Goal: Navigation & Orientation: Find specific page/section

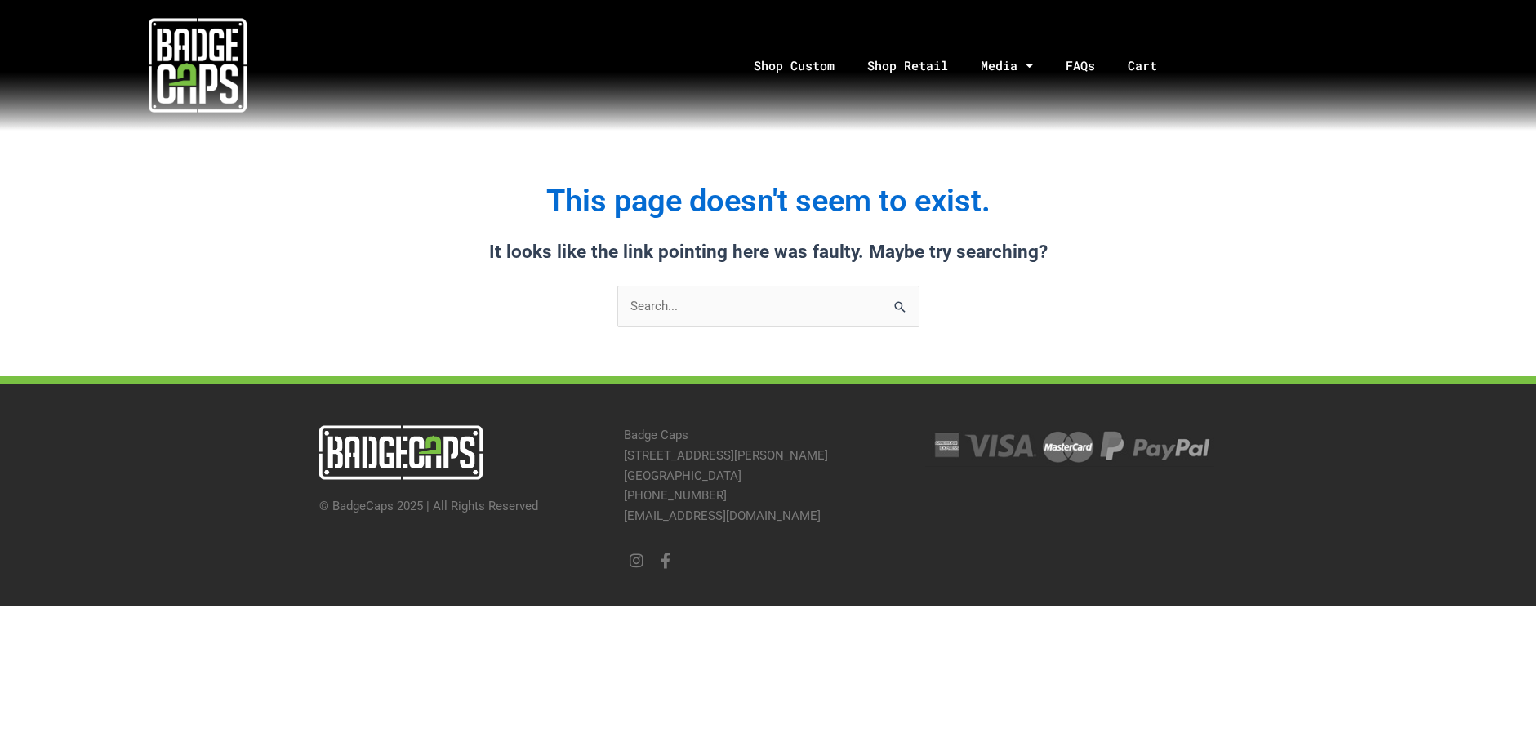
click at [214, 98] on img at bounding box center [198, 65] width 98 height 98
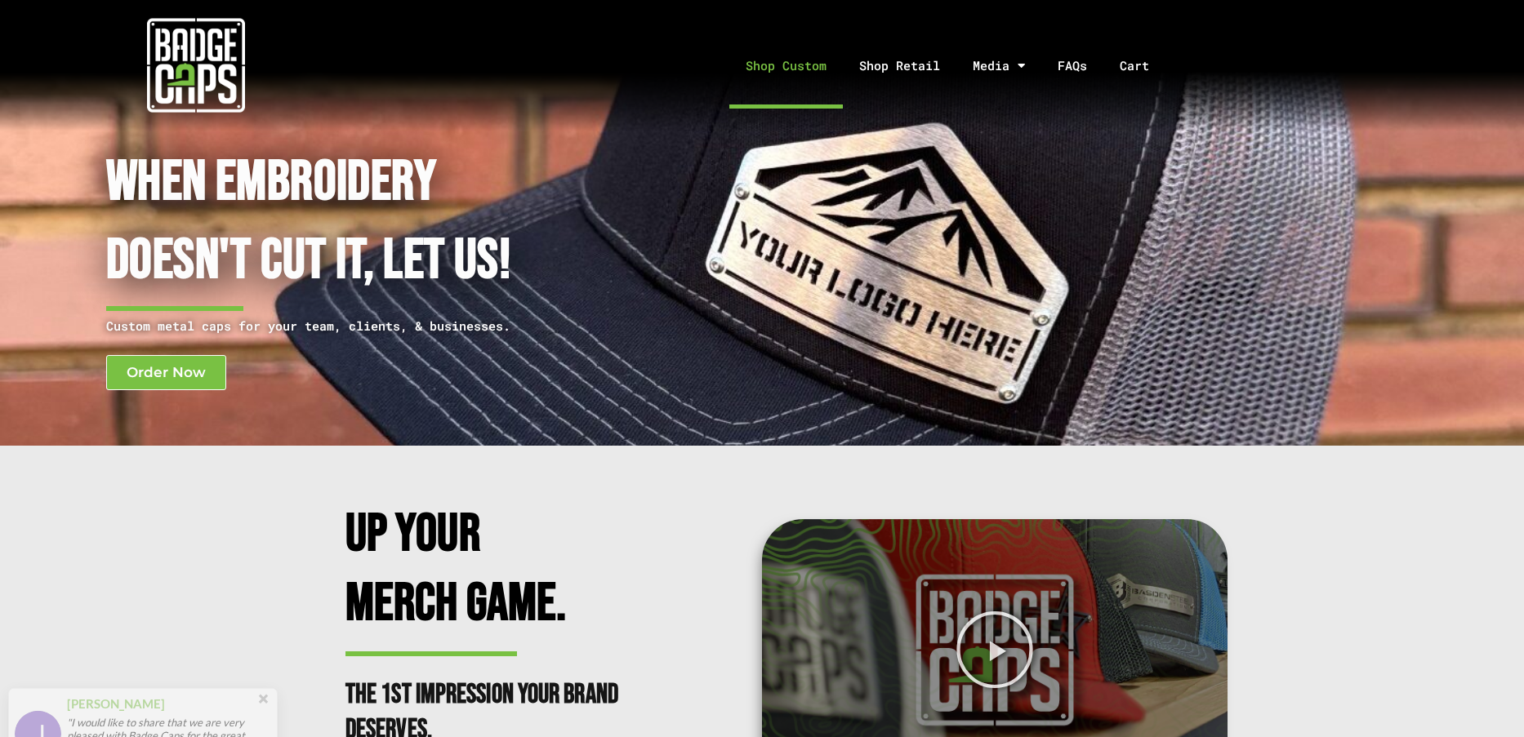
click at [822, 65] on link "Shop Custom" at bounding box center [786, 66] width 114 height 86
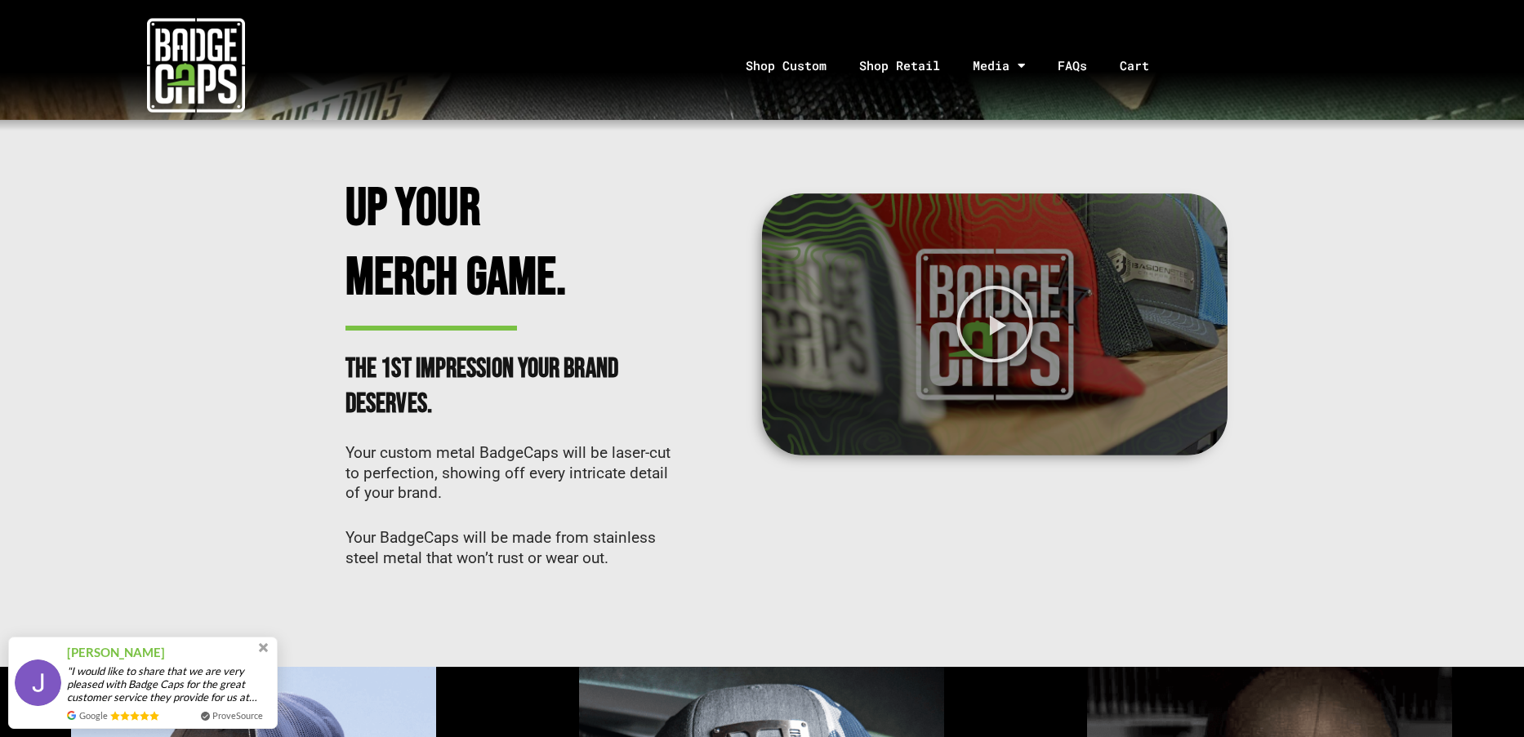
scroll to position [370, 0]
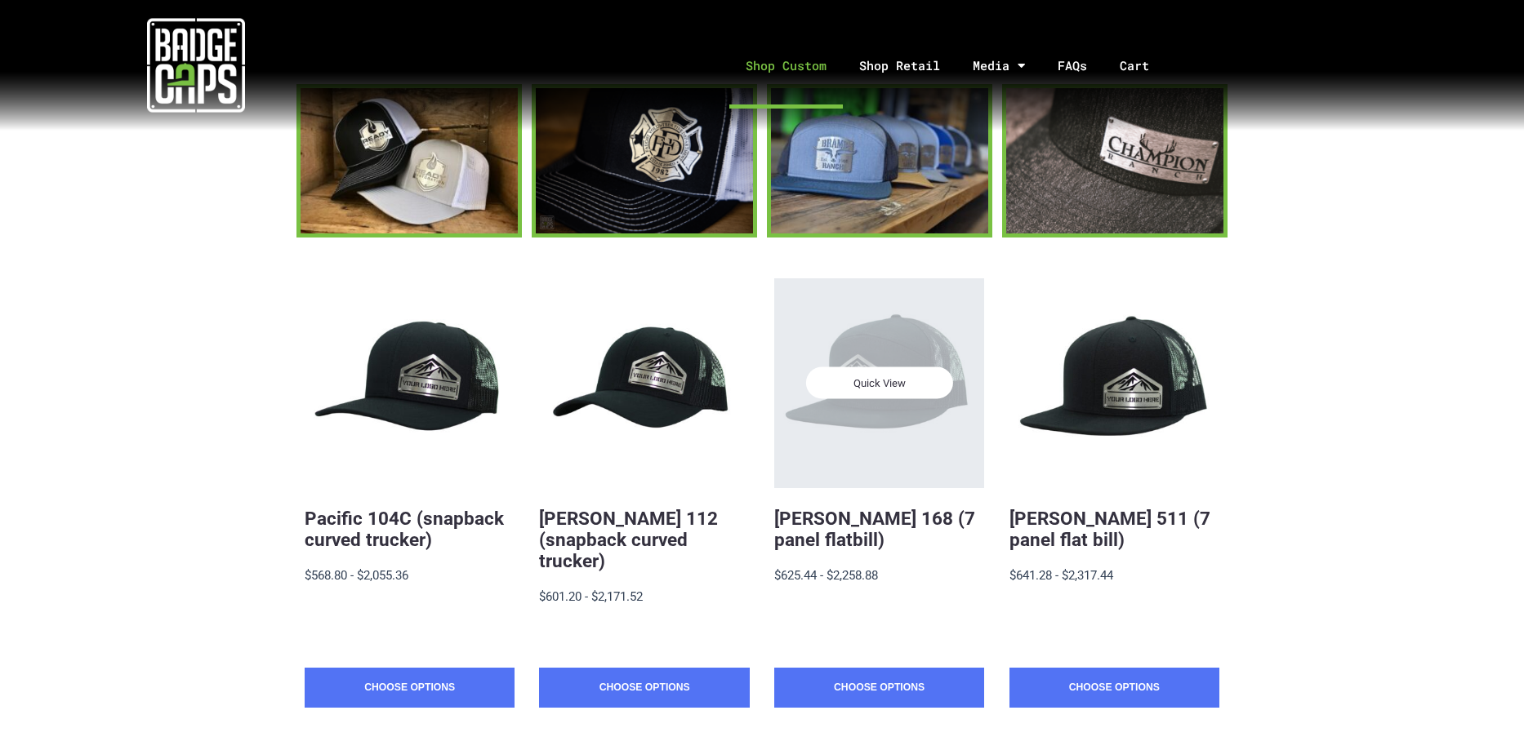
scroll to position [163, 0]
